Goal: Transaction & Acquisition: Purchase product/service

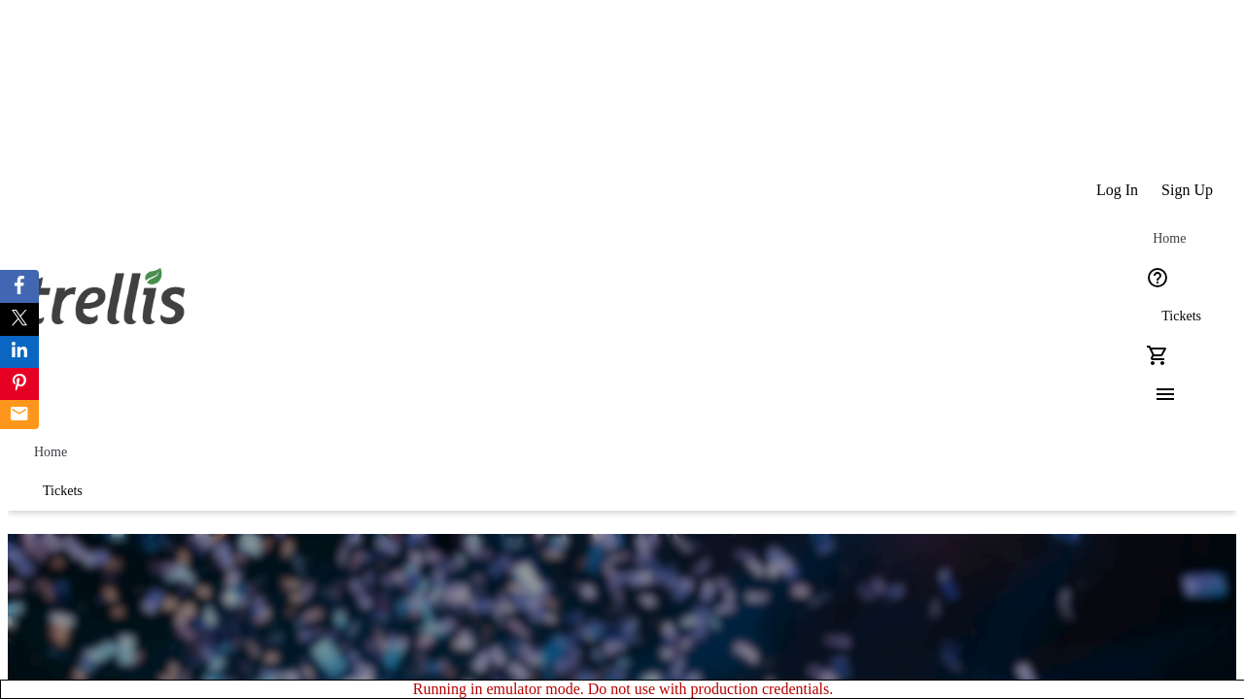
click at [1161, 309] on span "Tickets" at bounding box center [1181, 317] width 40 height 16
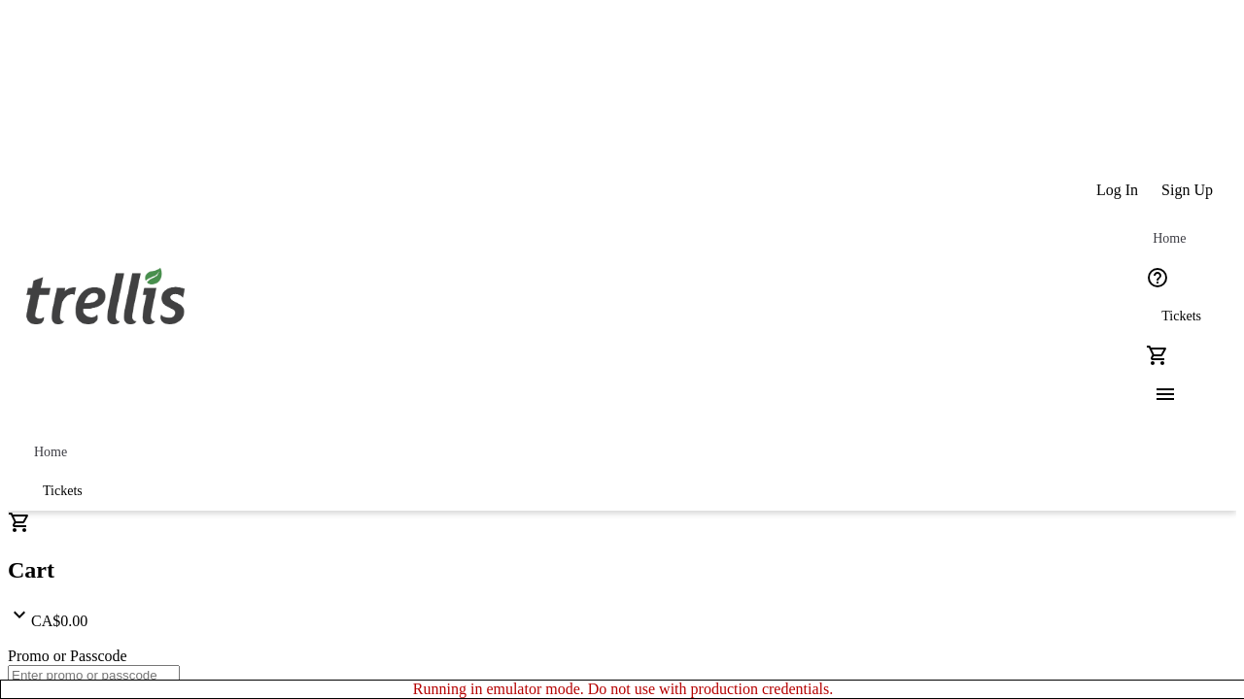
type input "1"
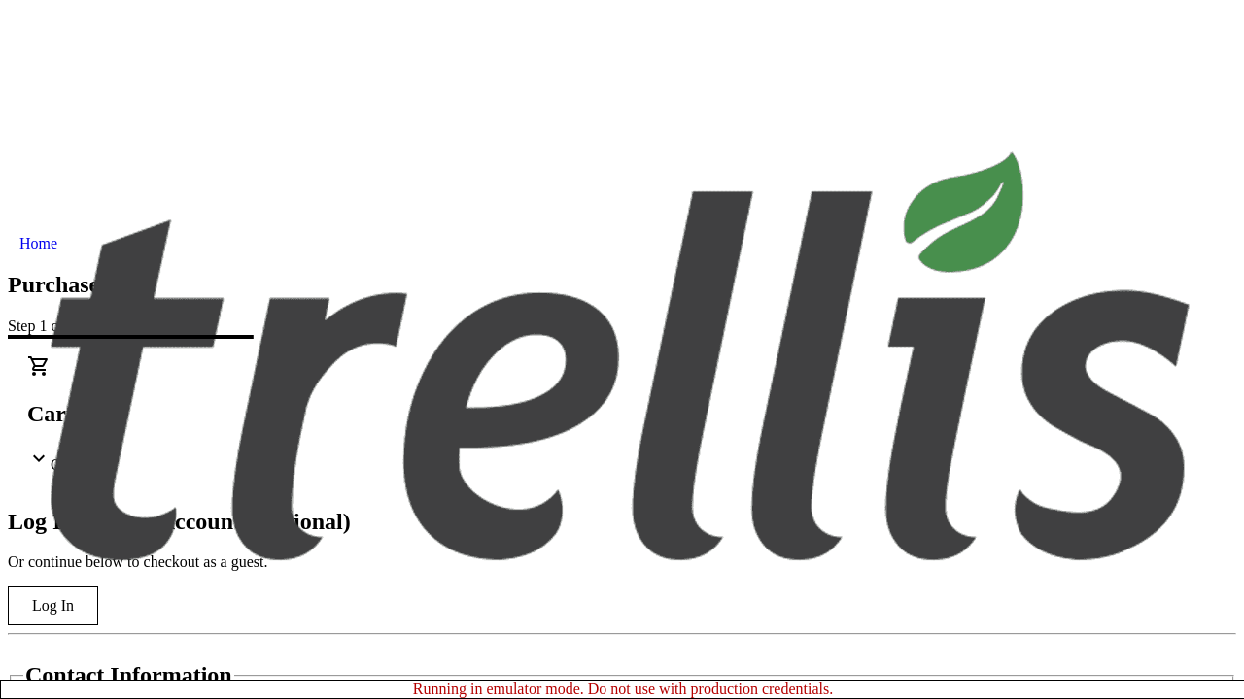
type input "[EMAIL_ADDRESS][DOMAIN_NAME]"
type input "Jovany"
type input "[PERSON_NAME]"
